Goal: Check status

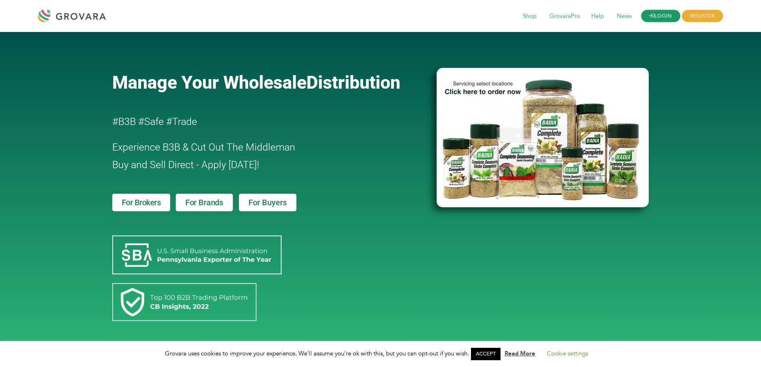
click at [663, 16] on link "LOGIN" at bounding box center [661, 16] width 39 height 12
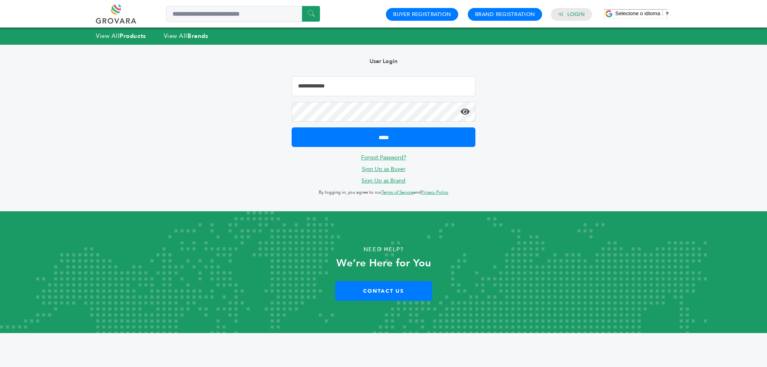
click at [382, 83] on input "Email Address" at bounding box center [384, 86] width 184 height 20
type input "**********"
click at [292, 128] on input "*****" at bounding box center [384, 138] width 184 height 20
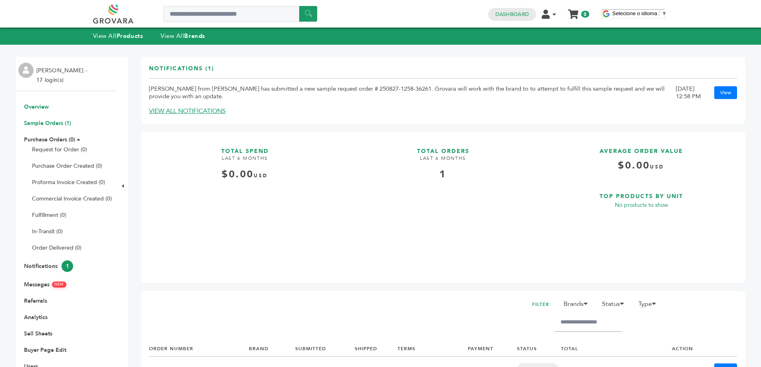
click at [43, 124] on link "Sample Orders (1)" at bounding box center [47, 124] width 47 height 8
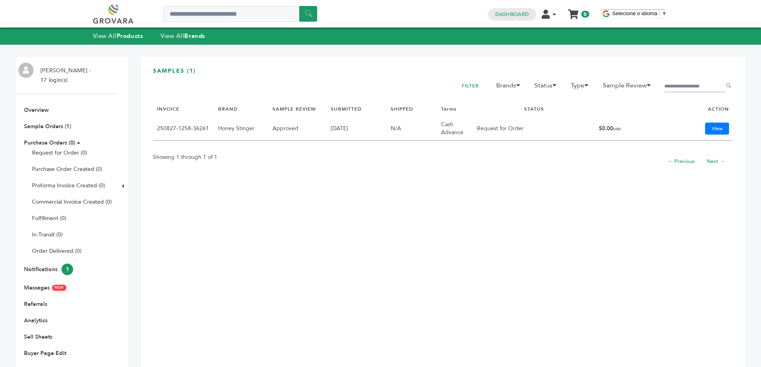
click at [180, 130] on link "250827-1258-36261" at bounding box center [183, 129] width 52 height 8
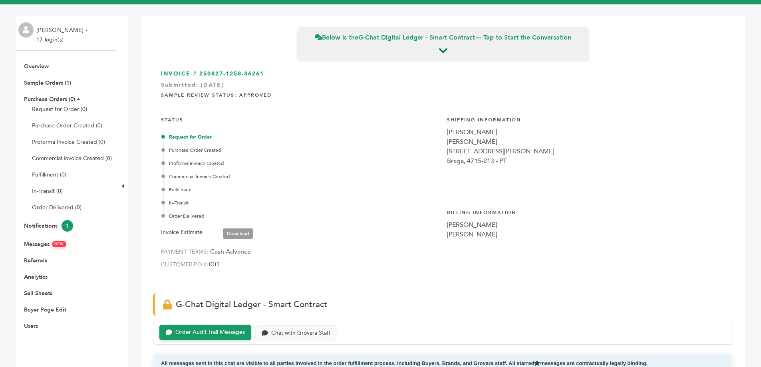
scroll to position [40, 0]
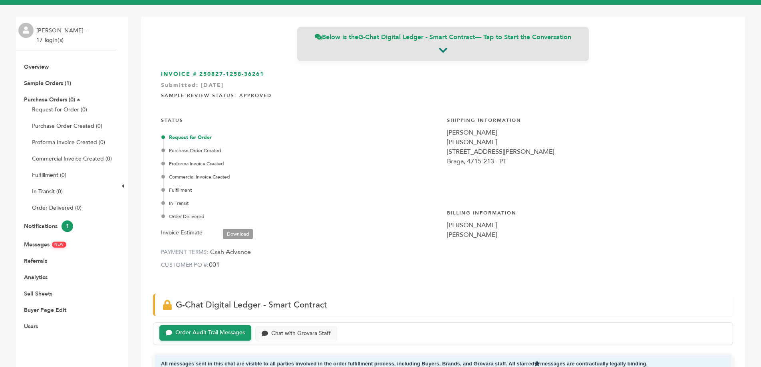
click at [443, 49] on icon at bounding box center [443, 51] width 8 height 10
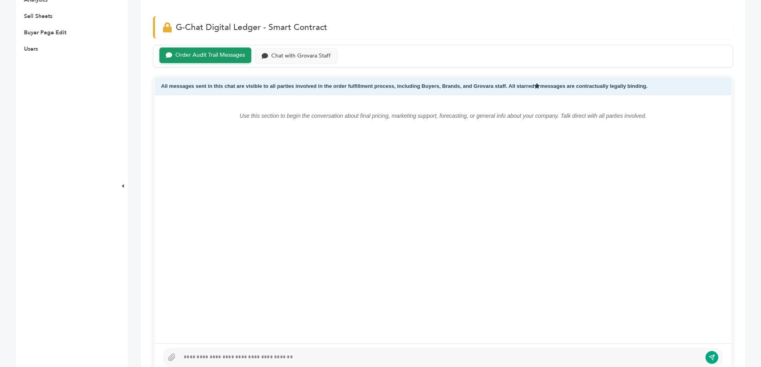
scroll to position [0, 0]
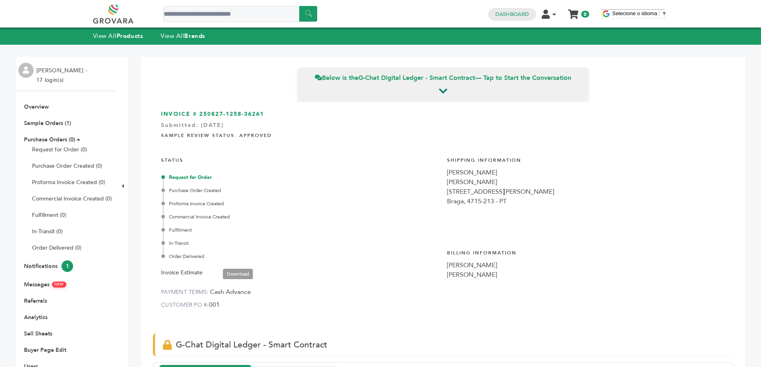
click at [243, 271] on link "Download" at bounding box center [238, 274] width 30 height 10
click at [48, 265] on link "Notifications 1" at bounding box center [48, 267] width 49 height 8
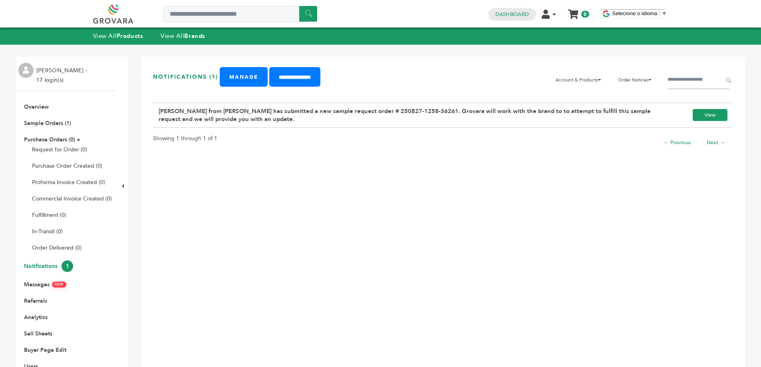
click at [695, 112] on link "View" at bounding box center [710, 115] width 35 height 12
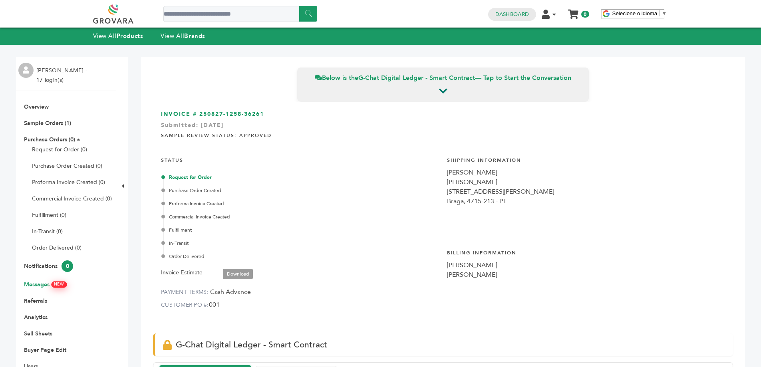
click at [38, 283] on link "Messages NEW" at bounding box center [45, 285] width 42 height 8
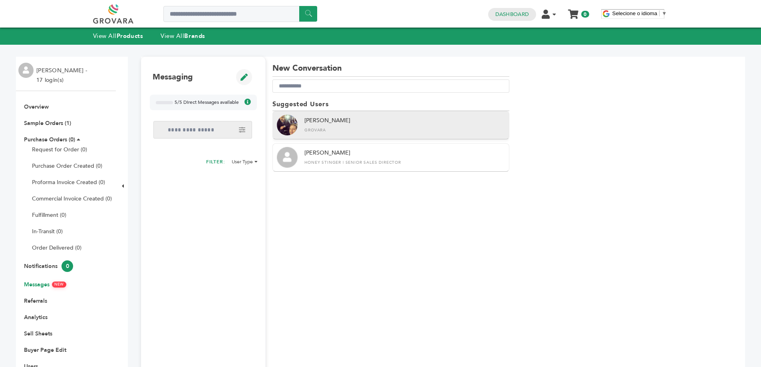
click at [323, 118] on div "Peter Groverman Grovara" at bounding box center [391, 125] width 237 height 28
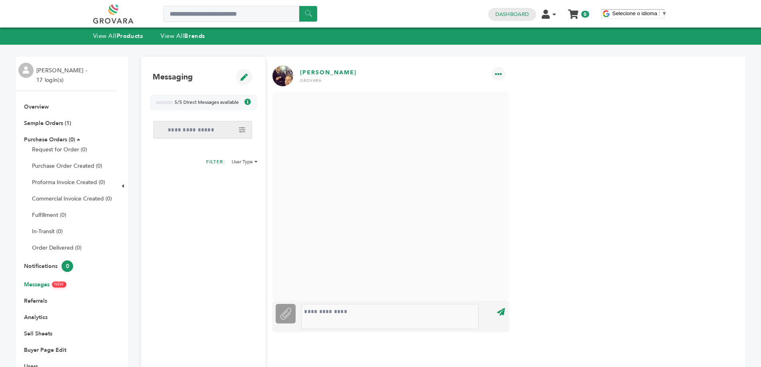
click at [216, 102] on span "5/5 Direct Messages available" at bounding box center [207, 102] width 64 height 7
drag, startPoint x: 232, startPoint y: 104, endPoint x: 229, endPoint y: 107, distance: 4.2
click at [231, 106] on span "5/5 Direct Messages available" at bounding box center [207, 102] width 64 height 7
click at [46, 267] on link "Notifications 0" at bounding box center [48, 267] width 49 height 8
